Goal: Task Accomplishment & Management: Manage account settings

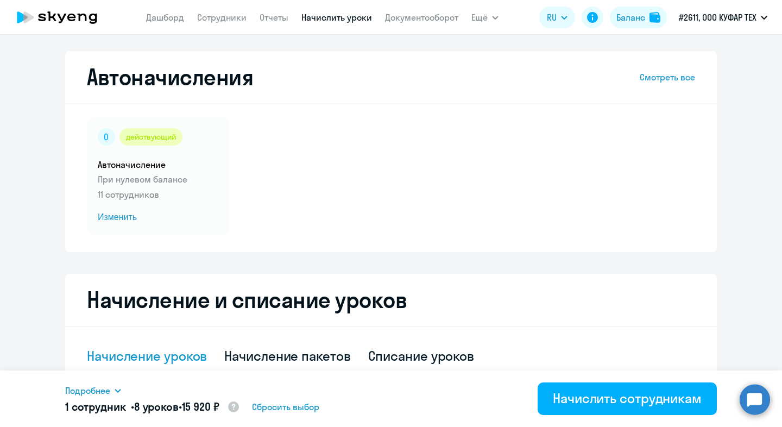
select select "10"
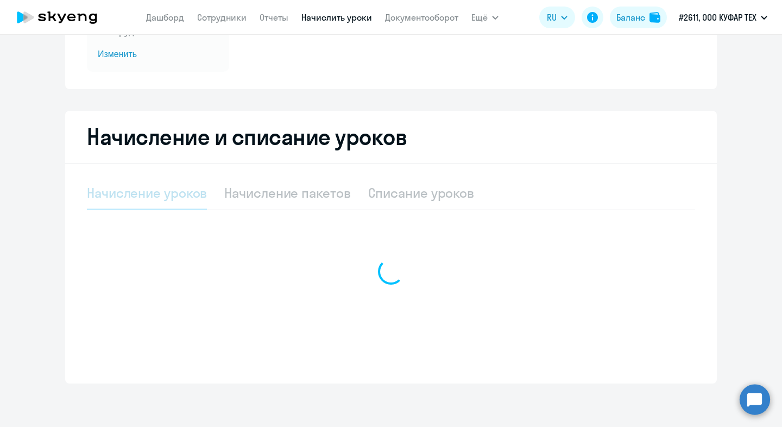
select select "10"
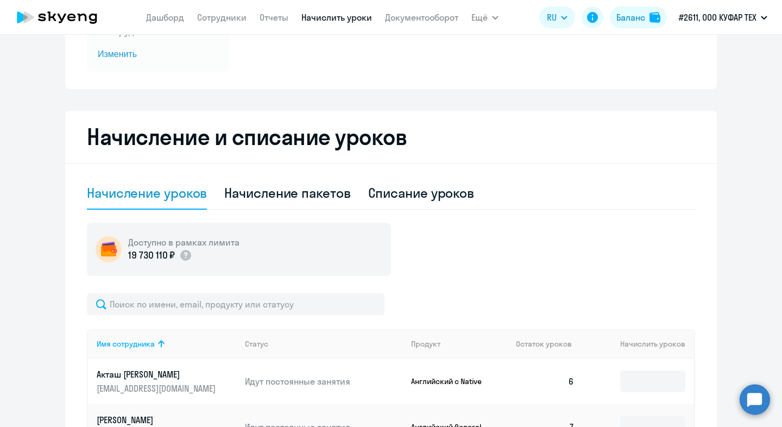
scroll to position [642, 0]
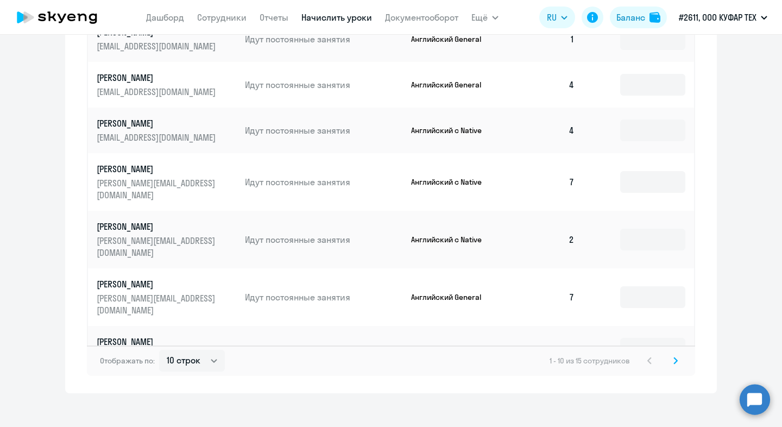
click at [670, 354] on svg-icon at bounding box center [675, 360] width 13 height 13
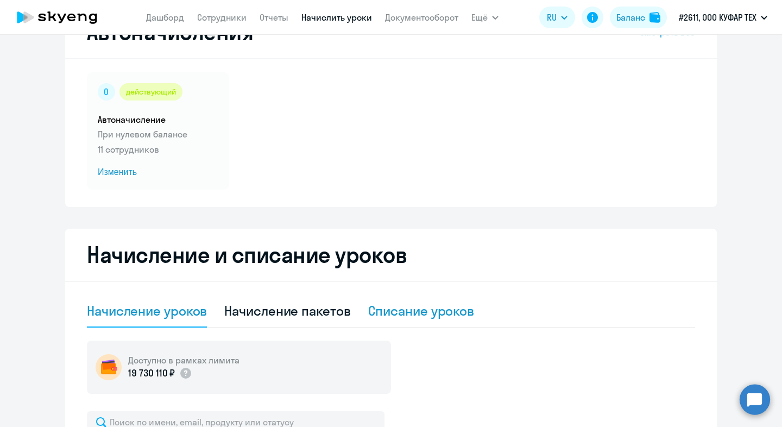
scroll to position [0, 0]
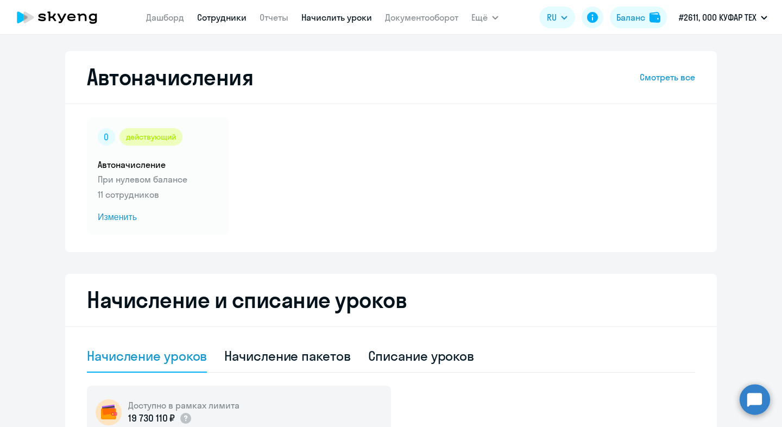
click at [240, 18] on link "Сотрудники" at bounding box center [221, 17] width 49 height 11
select select "30"
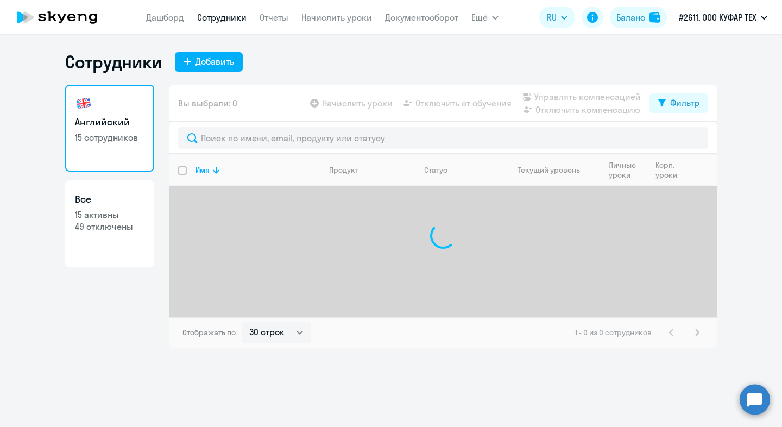
click at [109, 216] on p "15 активны" at bounding box center [110, 215] width 70 height 12
select select "30"
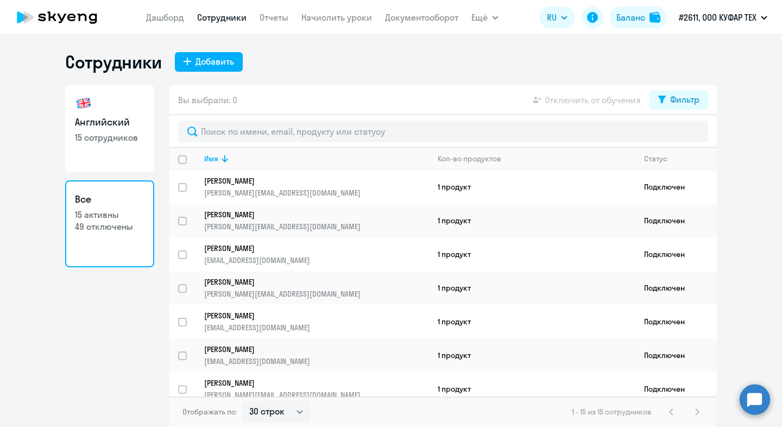
click at [298, 116] on div at bounding box center [443, 131] width 548 height 33
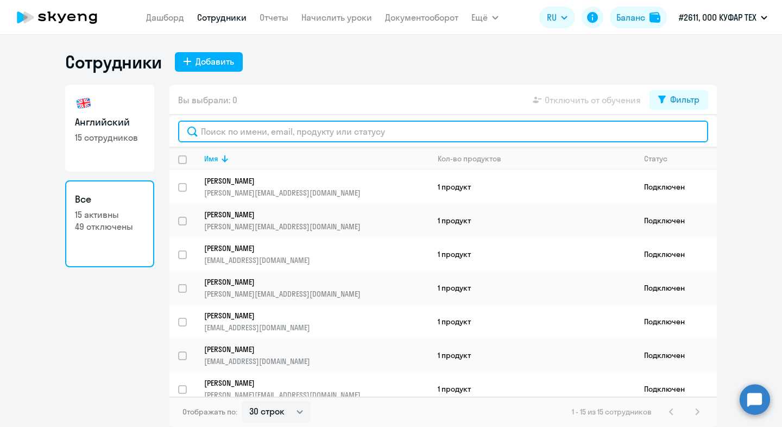
click at [298, 125] on input "text" at bounding box center [443, 132] width 530 height 22
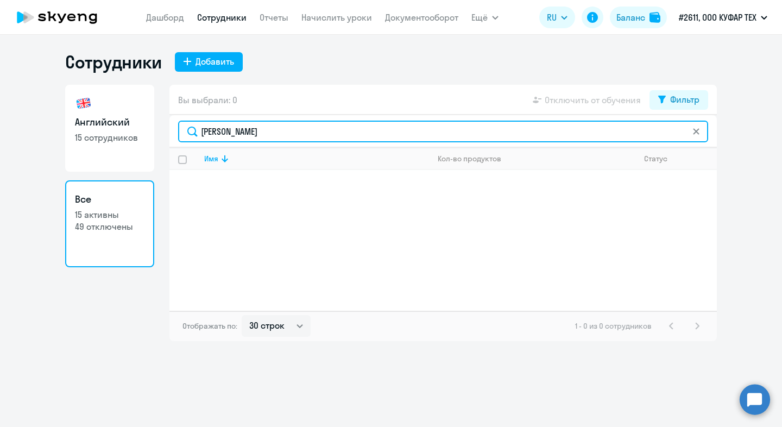
type input "марко"
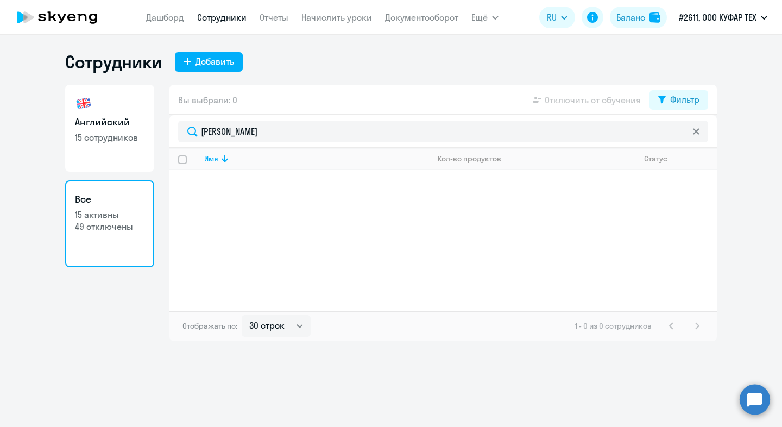
click at [97, 115] on link "Английский 15 сотрудников" at bounding box center [109, 128] width 89 height 87
select select "30"
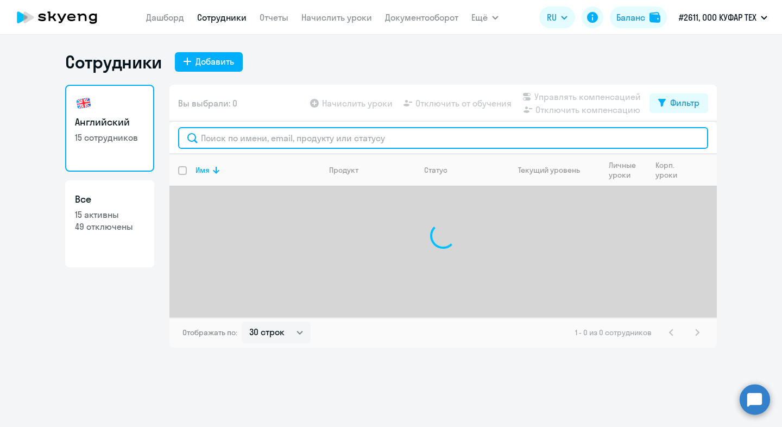
click at [262, 142] on input "text" at bounding box center [443, 138] width 530 height 22
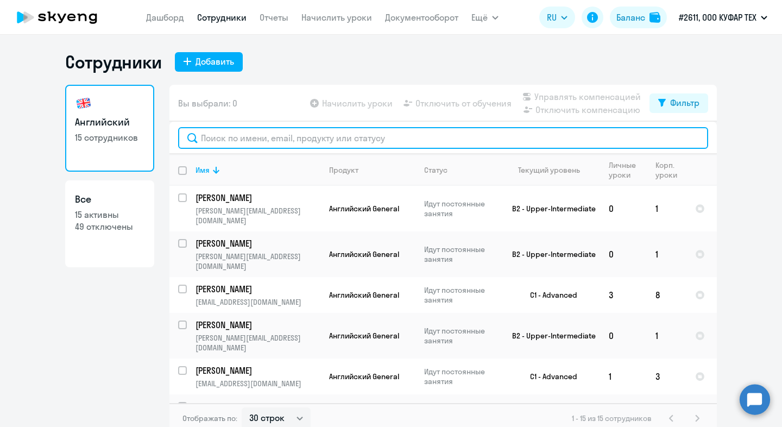
paste input "https://kufar.ismyteam.ru/knowledge-base/151"
type input "https://kufar.ismyteam.ru/knowledge-base/151"
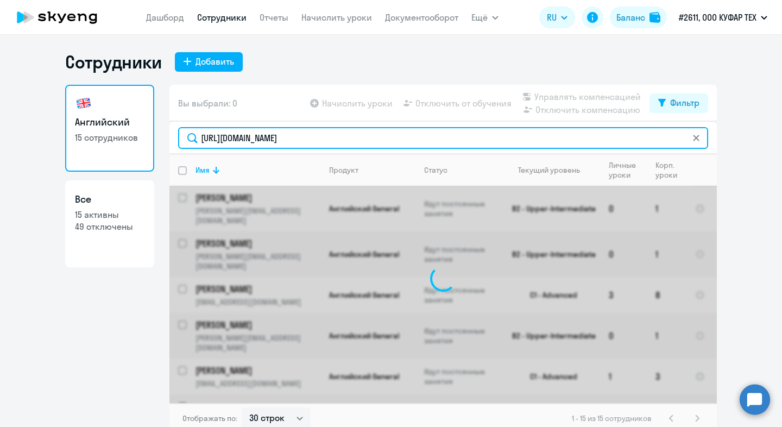
click at [272, 137] on input "https://kufar.ismyteam.ru/knowledge-base/151" at bounding box center [443, 138] width 530 height 22
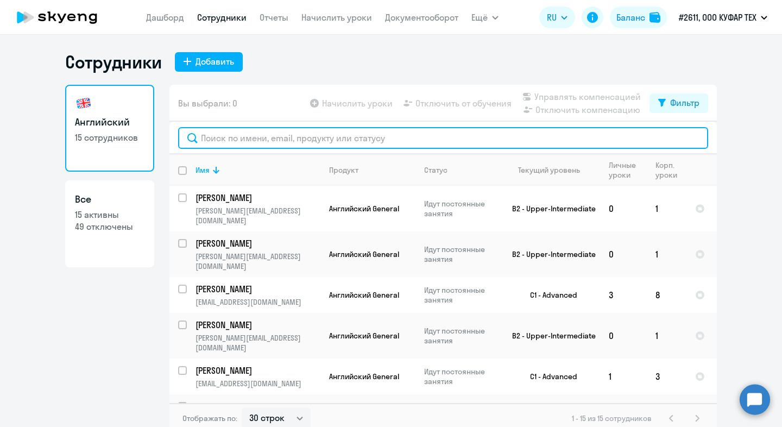
paste input "anastasiya.markouskaya@kufar.by"
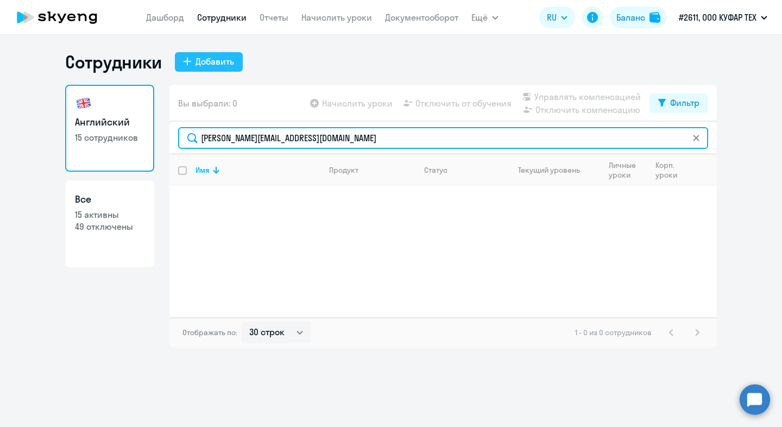
type input "anastasiya.markouskaya@kufar.by"
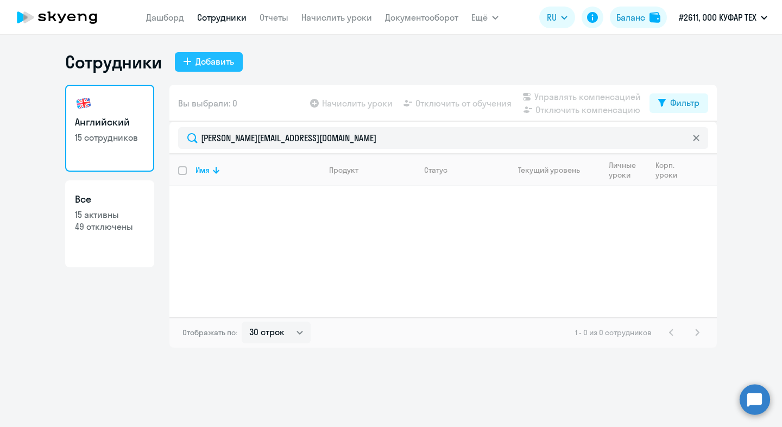
click at [211, 71] on button "Добавить" at bounding box center [209, 62] width 68 height 20
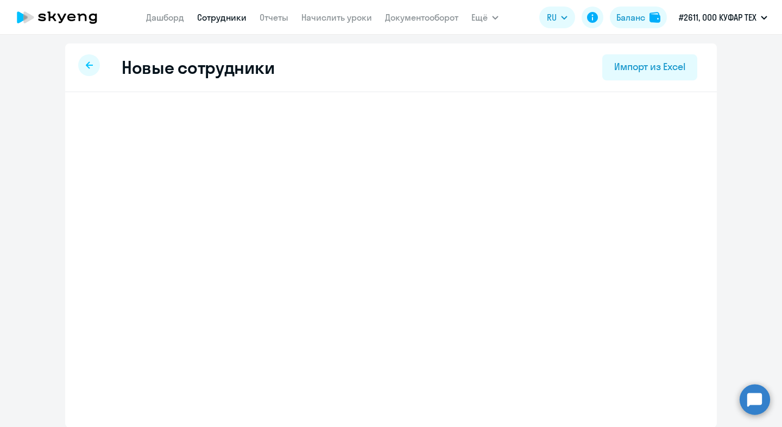
select select "english_adult_not_native_speaker"
select select "3"
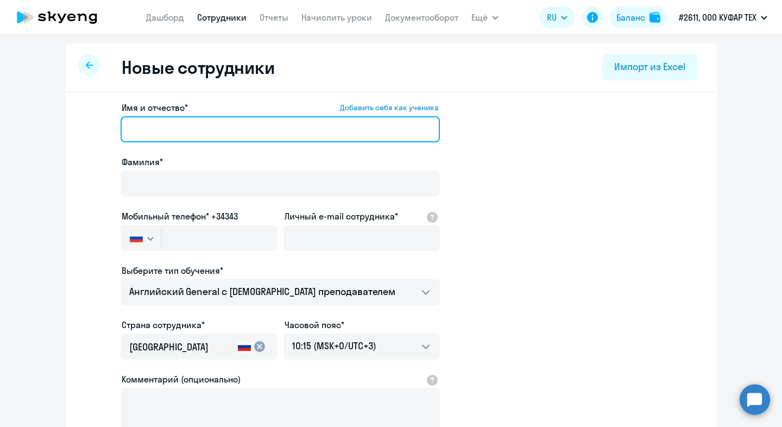
click at [234, 135] on input "Имя и отчество* Добавить себя как ученика" at bounding box center [280, 129] width 319 height 26
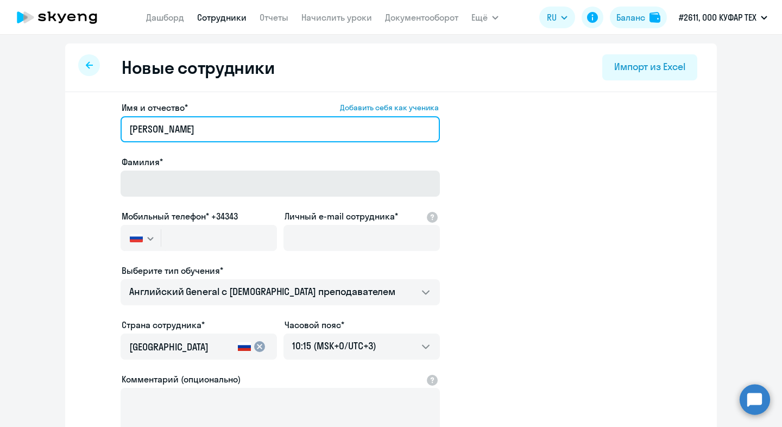
type input "Анастасия"
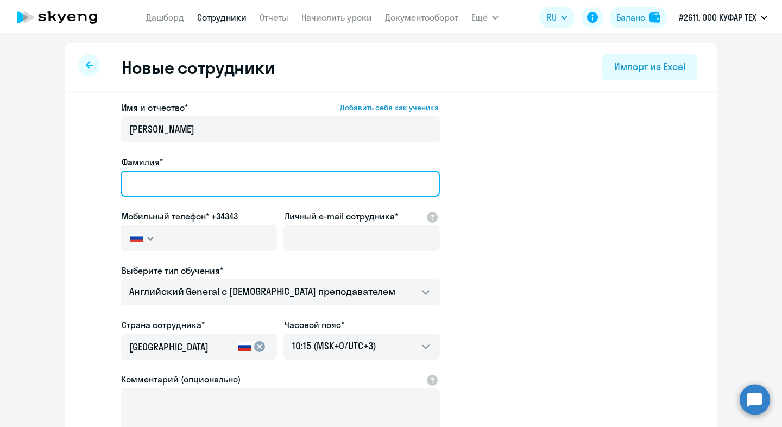
click at [209, 179] on input "Фамилия*" at bounding box center [280, 184] width 319 height 26
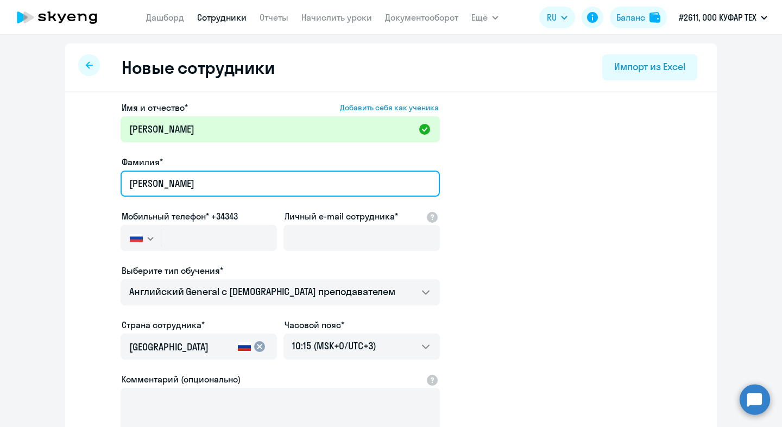
type input "Марковская"
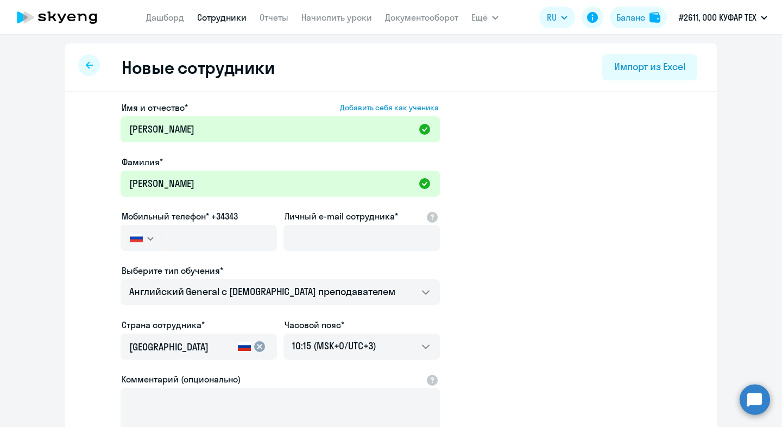
click at [160, 230] on div "Россия +7 Казахстан +7 Украина +380 Беларусь (Белоруссия) +375 Австралия +61 Ав…" at bounding box center [199, 238] width 156 height 26
click at [161, 230] on div at bounding box center [161, 237] width 1 height 17
click at [153, 237] on icon "button" at bounding box center [150, 239] width 7 height 4
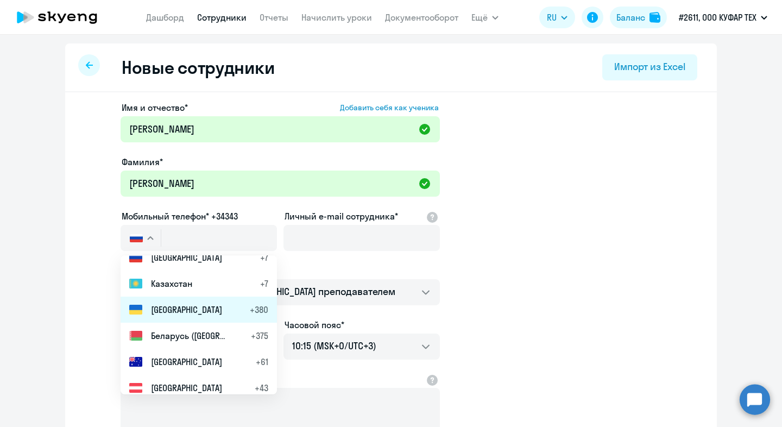
scroll to position [15, 0]
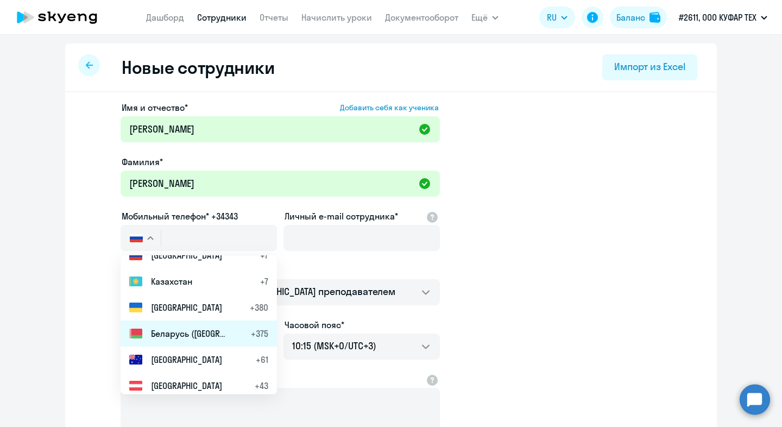
click at [186, 329] on span "Беларусь (Белоруссия)" at bounding box center [189, 333] width 76 height 13
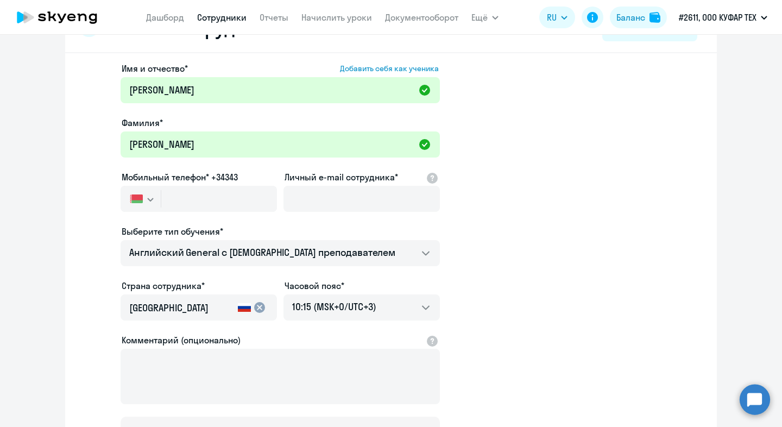
scroll to position [39, 0]
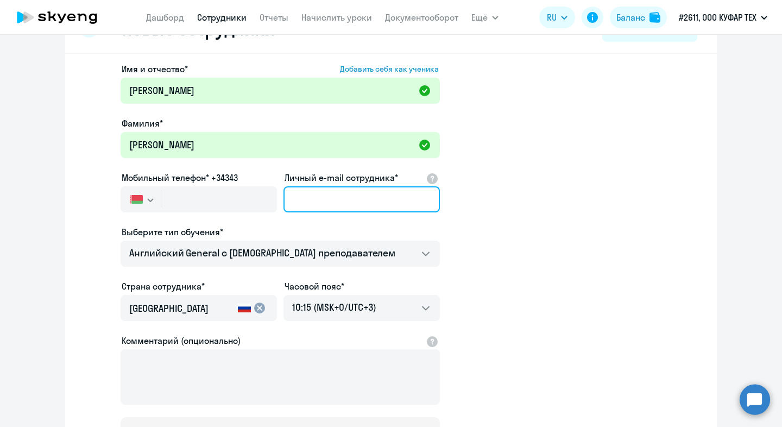
click at [356, 208] on input "Личный e-mail сотрудника*" at bounding box center [362, 199] width 156 height 26
paste input "anastasiya.markouskaya@kufar.by"
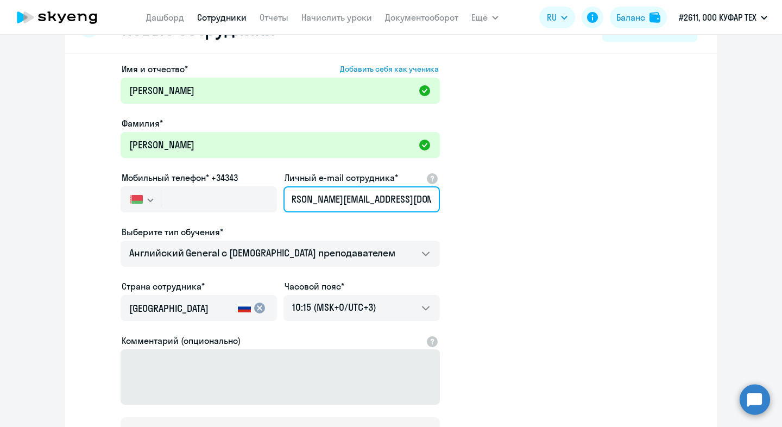
type input "anastasiya.markouskaya@kufar.by"
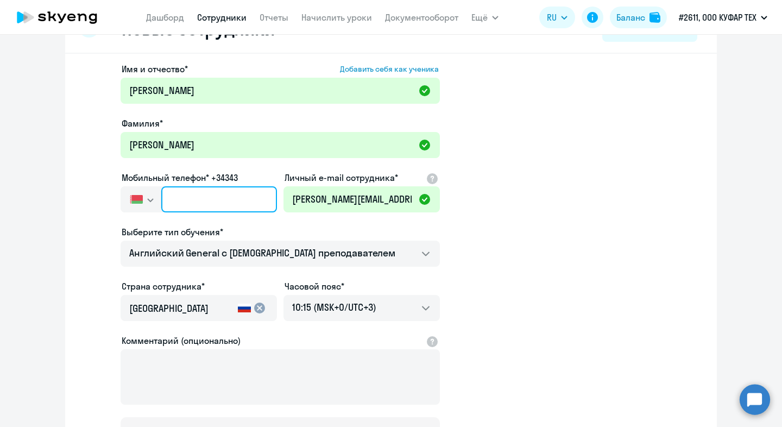
click at [192, 197] on input "text" at bounding box center [219, 199] width 116 height 26
paste input "+375 (44) 710-05-47"
type input "+375 (44) 710-05-47"
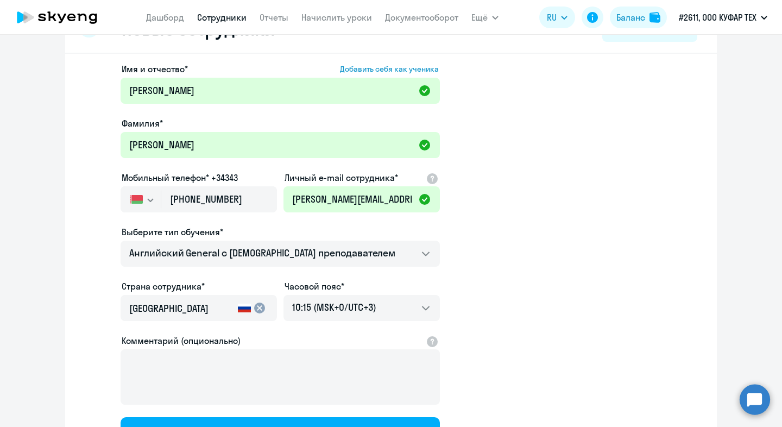
click at [484, 239] on app-new-student-form "Имя и отчество* Добавить себя как ученика Анастасия Фамилия* Марковская Мобильн…" at bounding box center [391, 255] width 617 height 387
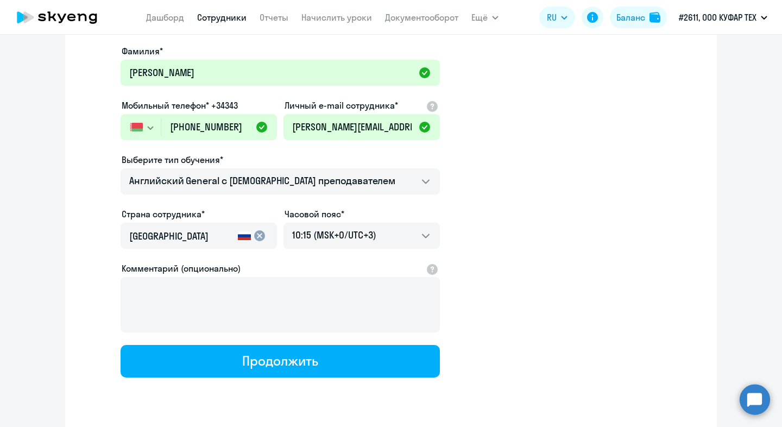
scroll to position [127, 0]
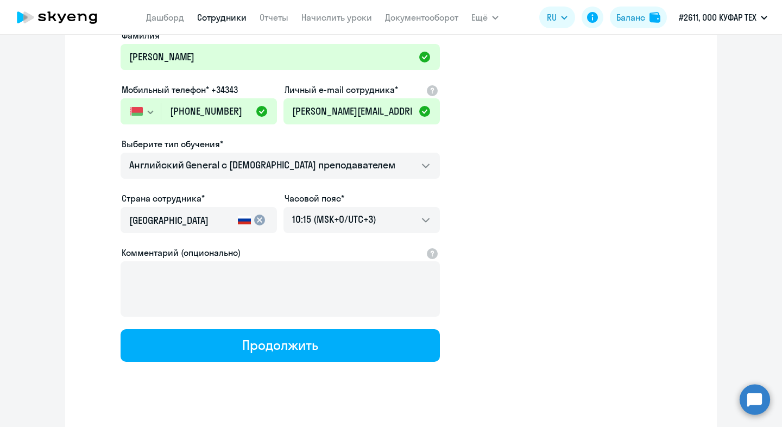
click at [325, 179] on div at bounding box center [280, 181] width 319 height 4
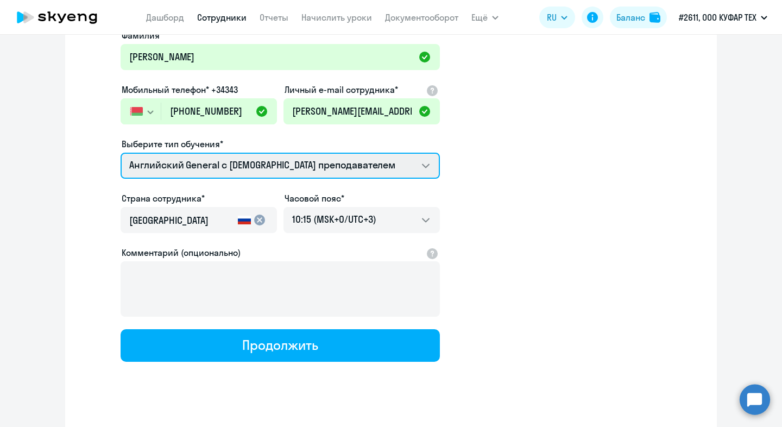
click at [329, 167] on select "Премиум английский с русскоговорящим преподавателем Английский General с русско…" at bounding box center [280, 166] width 319 height 26
select select "english_adult_native_speaker"
click at [121, 153] on select "Премиум английский с русскоговорящим преподавателем Английский General с русско…" at bounding box center [280, 166] width 319 height 26
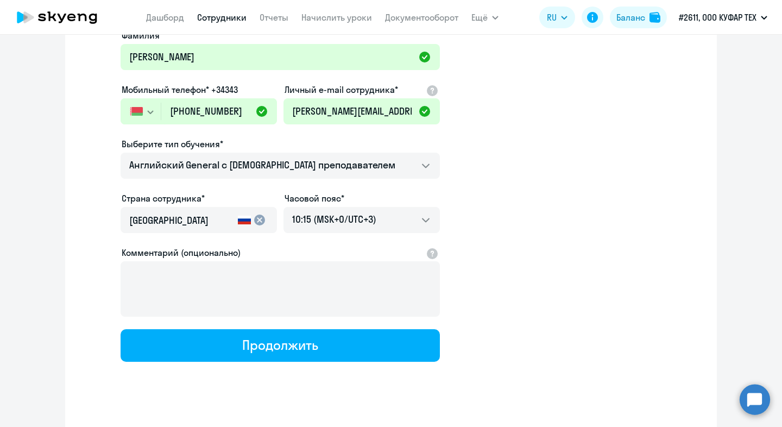
click at [257, 222] on mat-icon "cancel" at bounding box center [259, 219] width 13 height 13
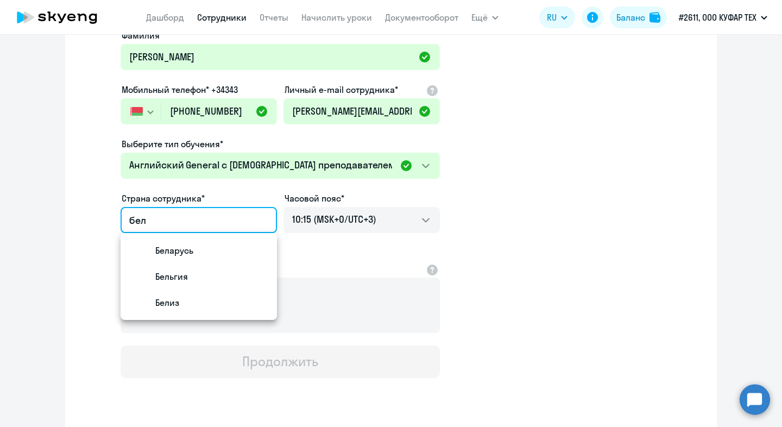
scroll to position [0, 0]
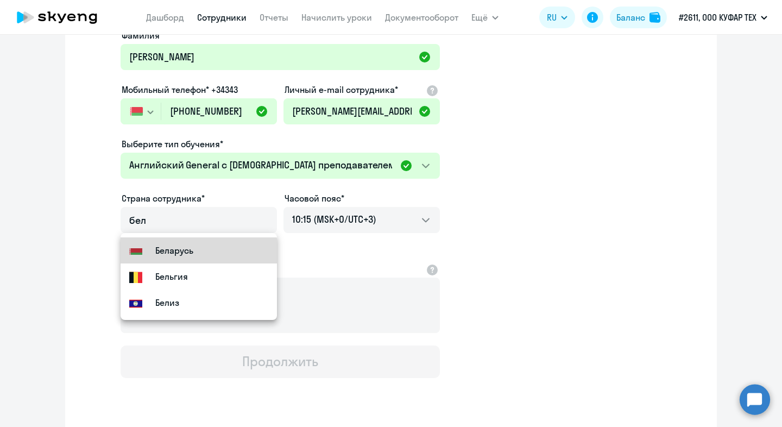
click at [185, 256] on small "Беларусь" at bounding box center [174, 250] width 38 height 13
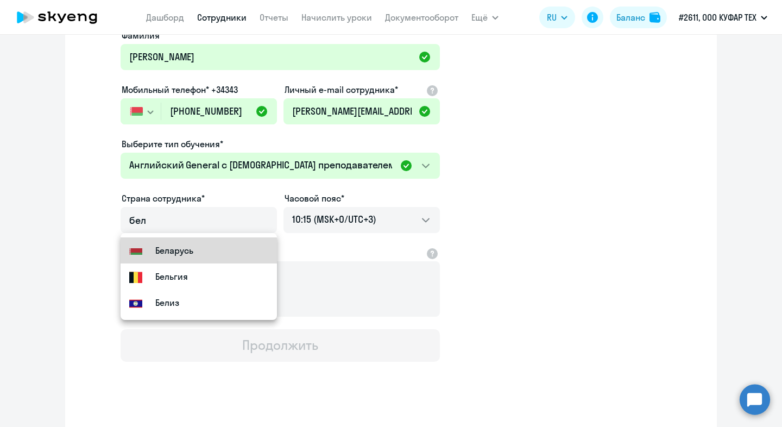
type input "Беларусь"
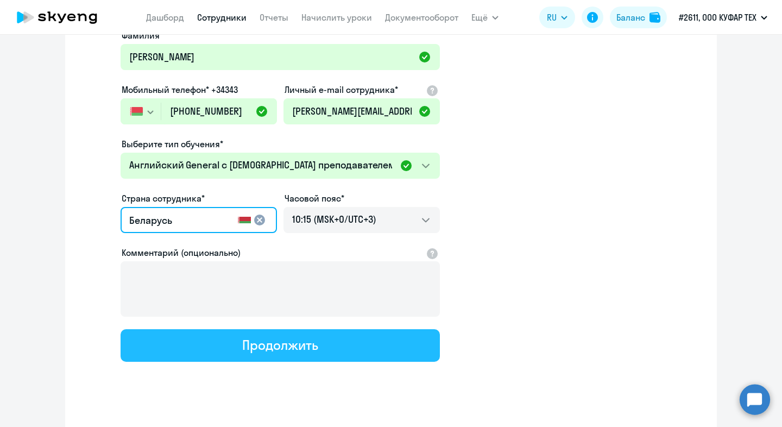
click at [342, 347] on button "Продолжить" at bounding box center [280, 345] width 319 height 33
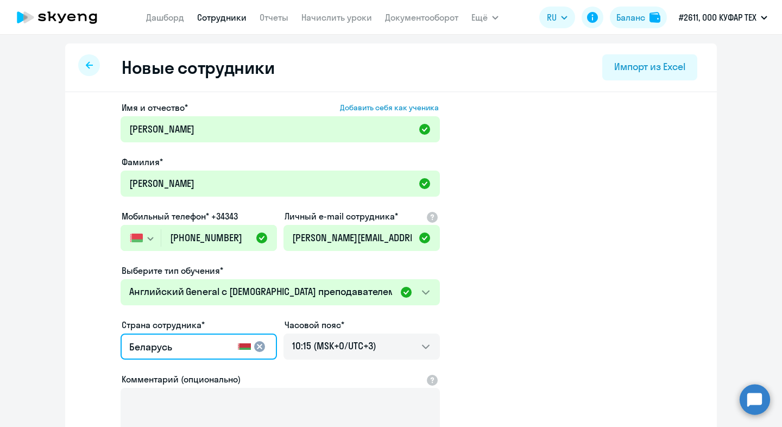
select select "english_adult_native_speaker"
select select "3"
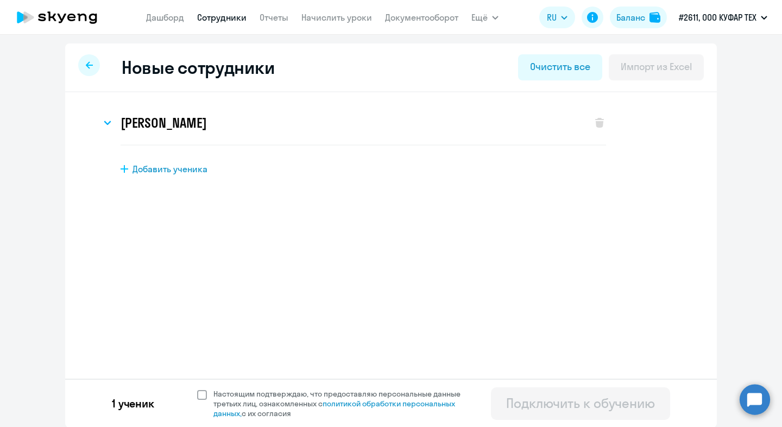
click at [202, 397] on span at bounding box center [202, 395] width 10 height 10
click at [197, 389] on input "Настоящим подтверждаю, что предоставляю персональные данные третьих лиц, ознако…" at bounding box center [197, 388] width 1 height 1
checkbox input "true"
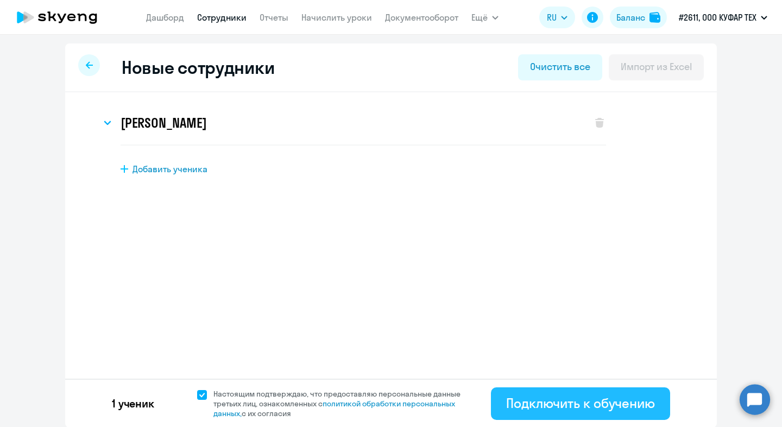
click at [572, 404] on div "Подключить к обучению" at bounding box center [580, 402] width 149 height 17
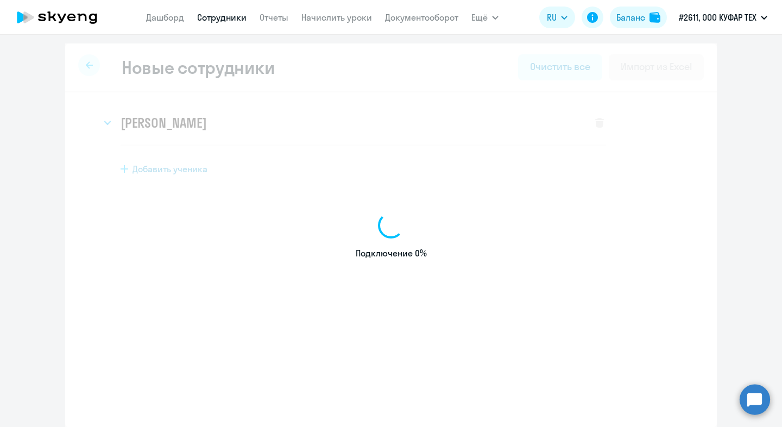
select select "english_adult_not_native_speaker"
select select "3"
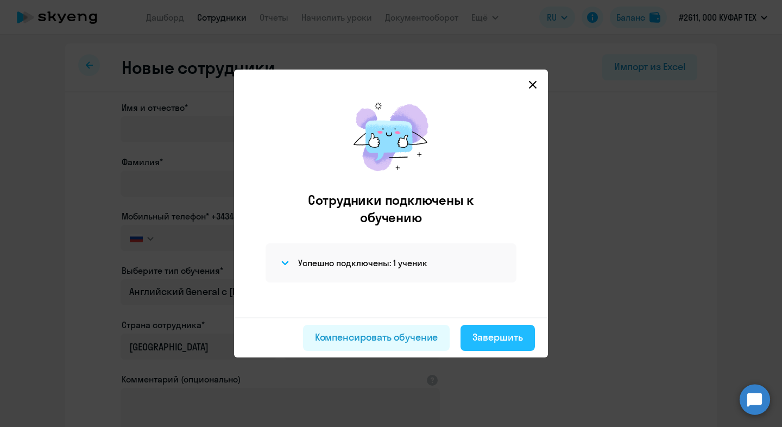
click at [499, 333] on div "Завершить" at bounding box center [498, 337] width 51 height 14
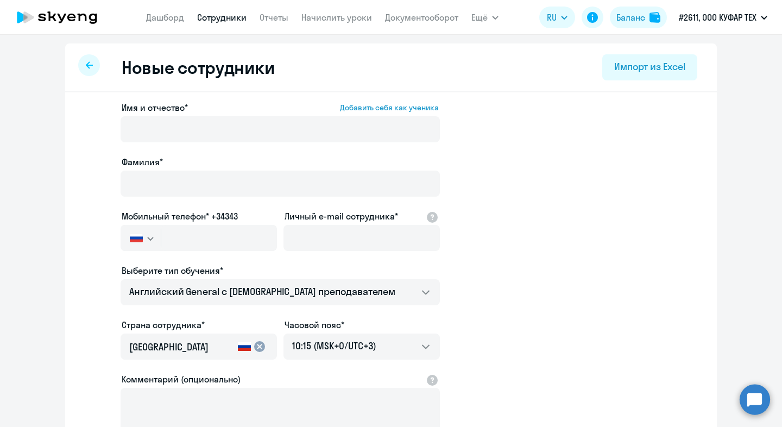
select select "30"
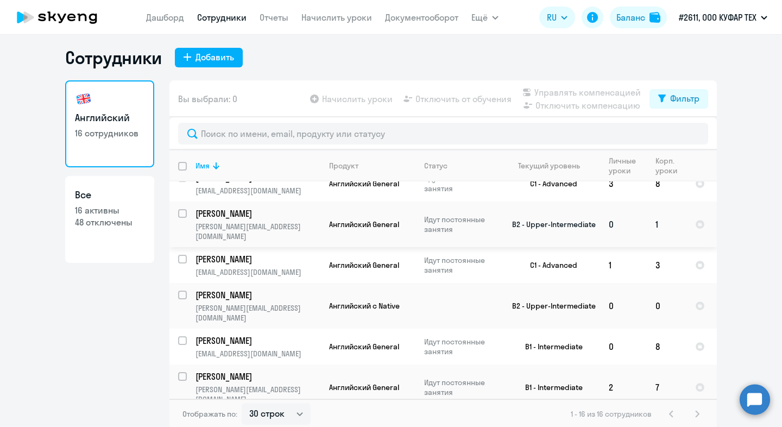
scroll to position [108, 0]
click at [317, 20] on link "Начислить уроки" at bounding box center [336, 17] width 71 height 11
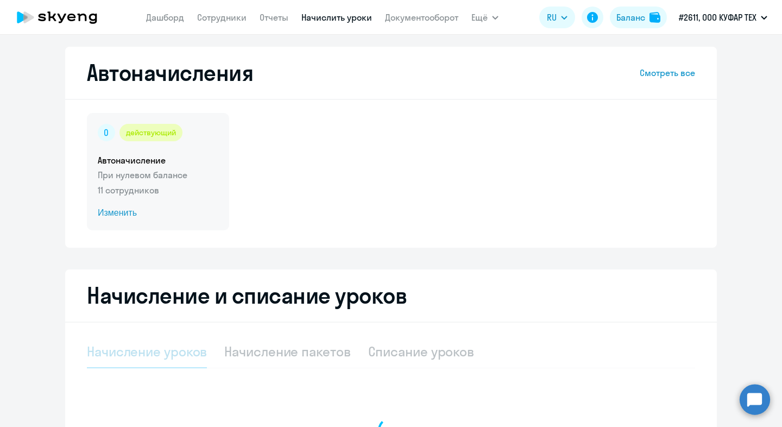
select select "10"
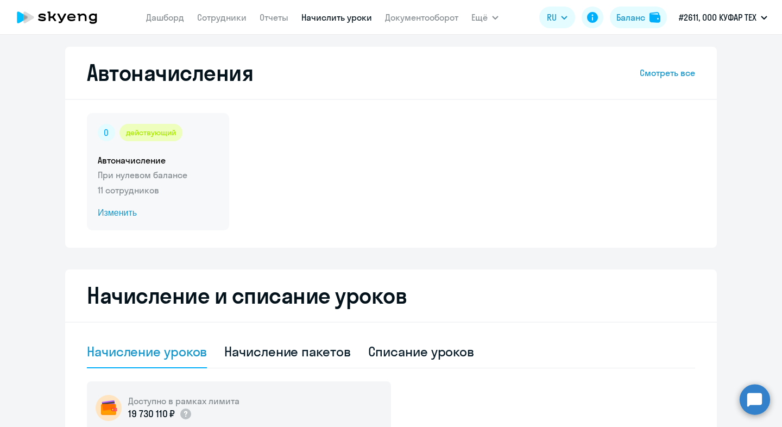
click at [121, 213] on span "Изменить" at bounding box center [158, 212] width 121 height 13
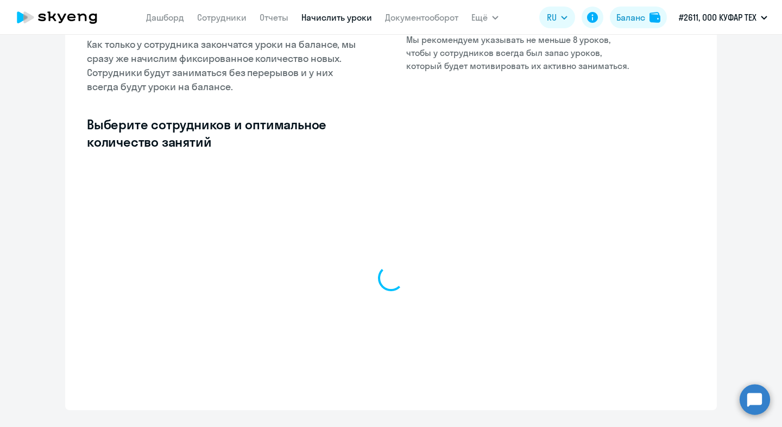
select select "10"
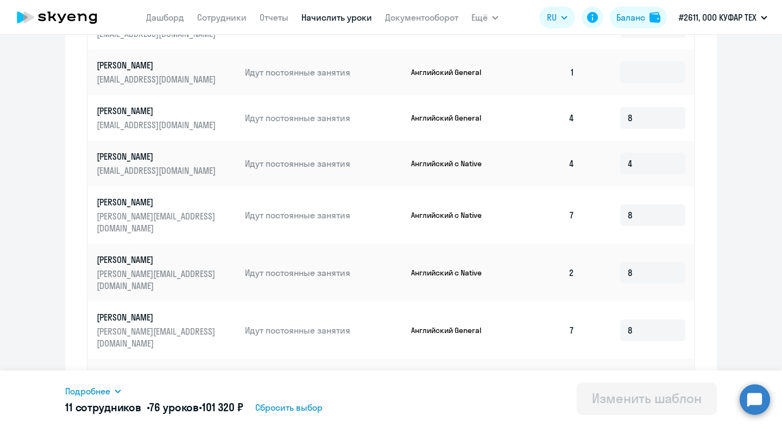
scroll to position [529, 0]
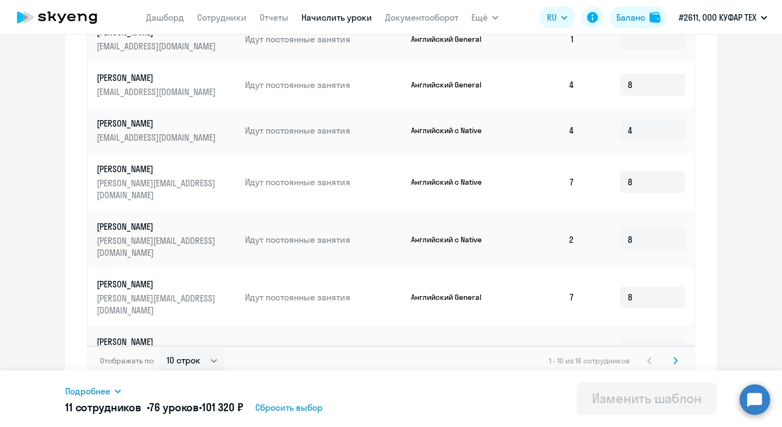
click at [676, 357] on icon at bounding box center [676, 361] width 4 height 8
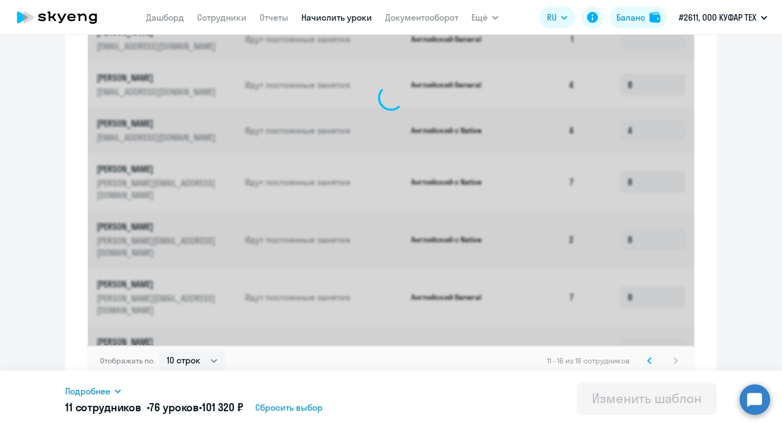
scroll to position [347, 0]
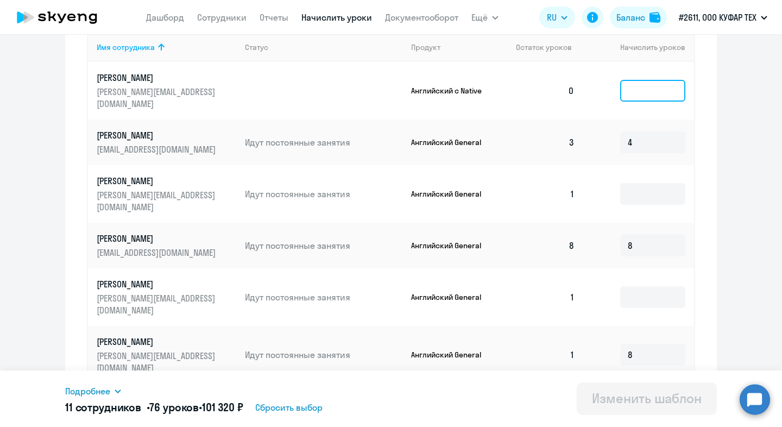
click at [655, 81] on input at bounding box center [652, 91] width 65 height 22
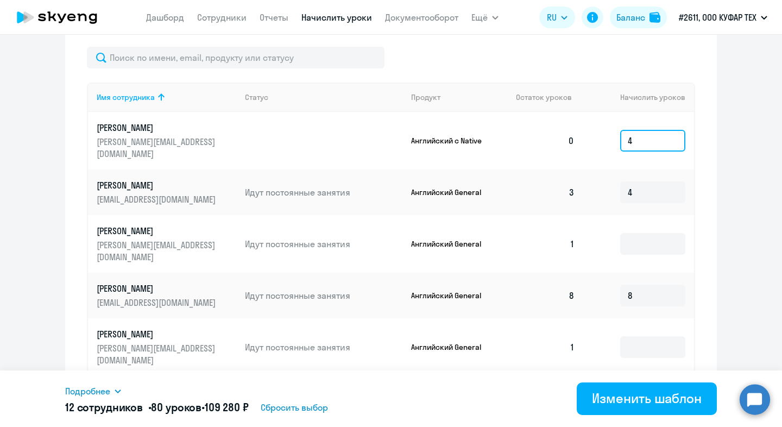
scroll to position [296, 0]
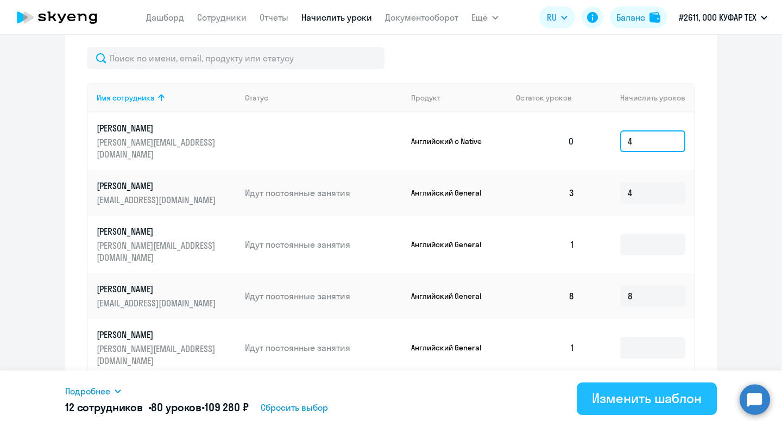
type input "4"
click at [617, 402] on div "Изменить шаблон" at bounding box center [647, 397] width 110 height 17
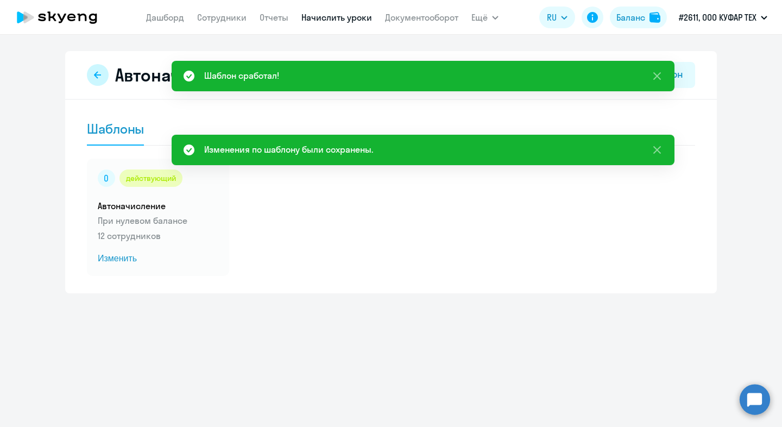
click at [91, 81] on button at bounding box center [98, 75] width 22 height 22
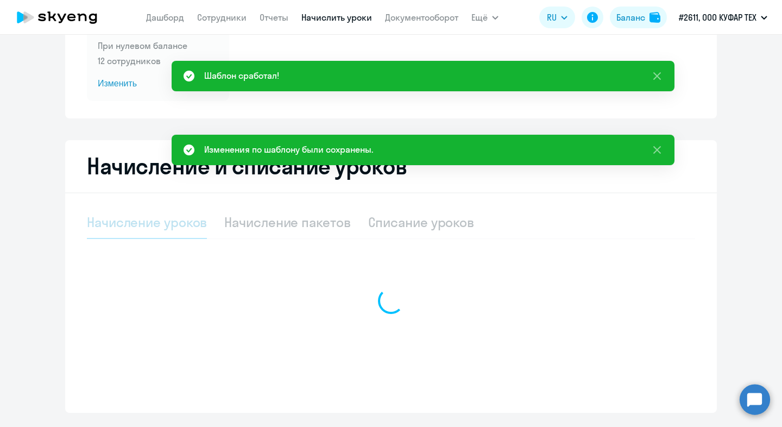
select select "10"
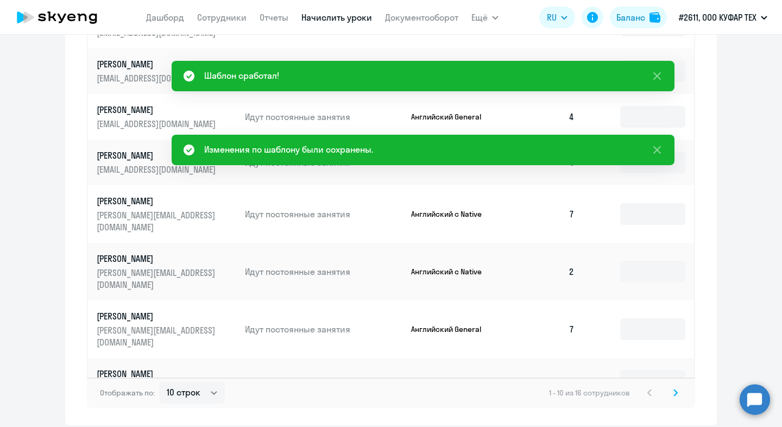
scroll to position [642, 0]
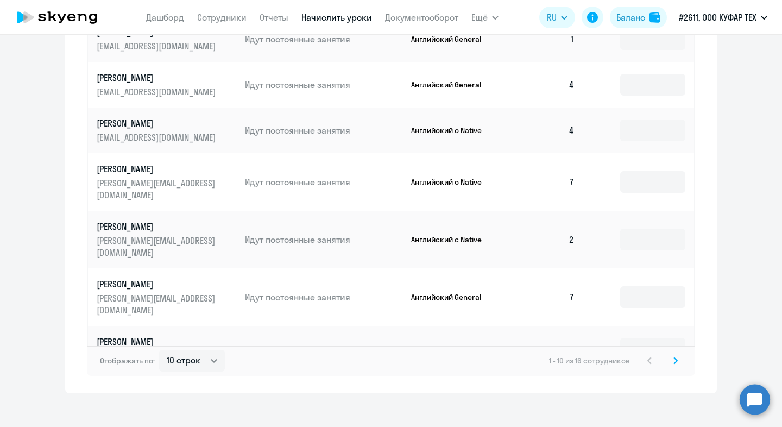
click at [671, 356] on svg-icon at bounding box center [675, 360] width 13 height 13
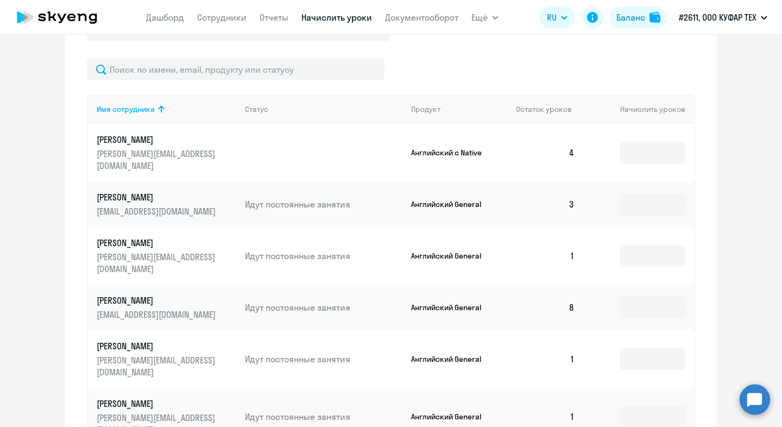
scroll to position [400, 0]
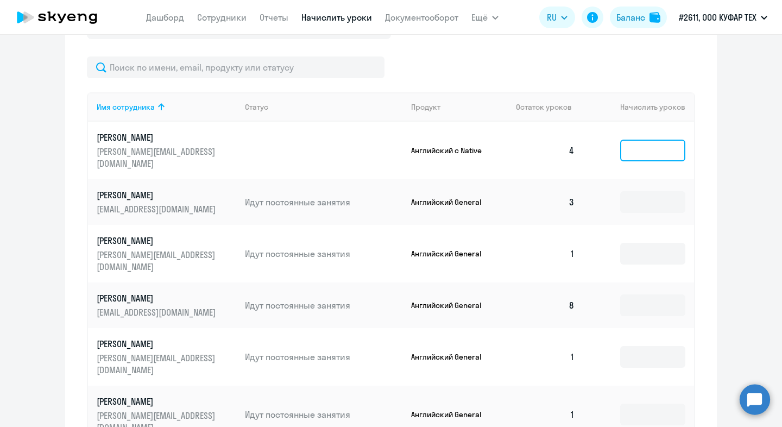
click at [652, 140] on input at bounding box center [652, 151] width 65 height 22
type input "4"
click at [743, 268] on ng-component "Автоначисления Смотреть все действующий Автоначисление При нулевом балансе 12 с…" at bounding box center [391, 71] width 782 height 840
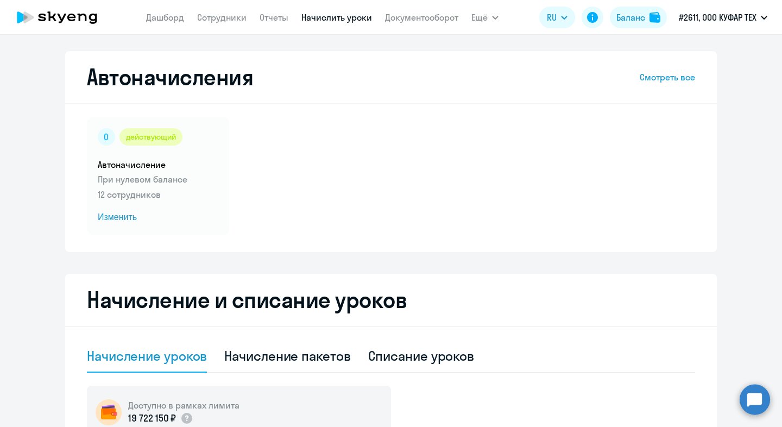
click at [50, 14] on icon at bounding box center [51, 16] width 9 height 10
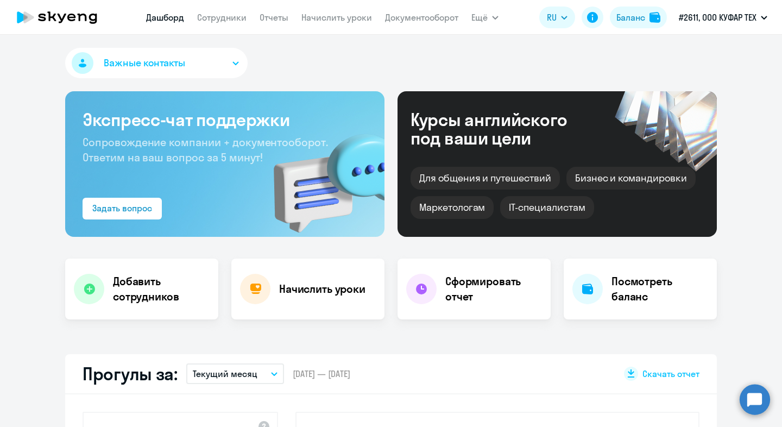
select select "30"
